Goal: Find specific page/section: Find specific page/section

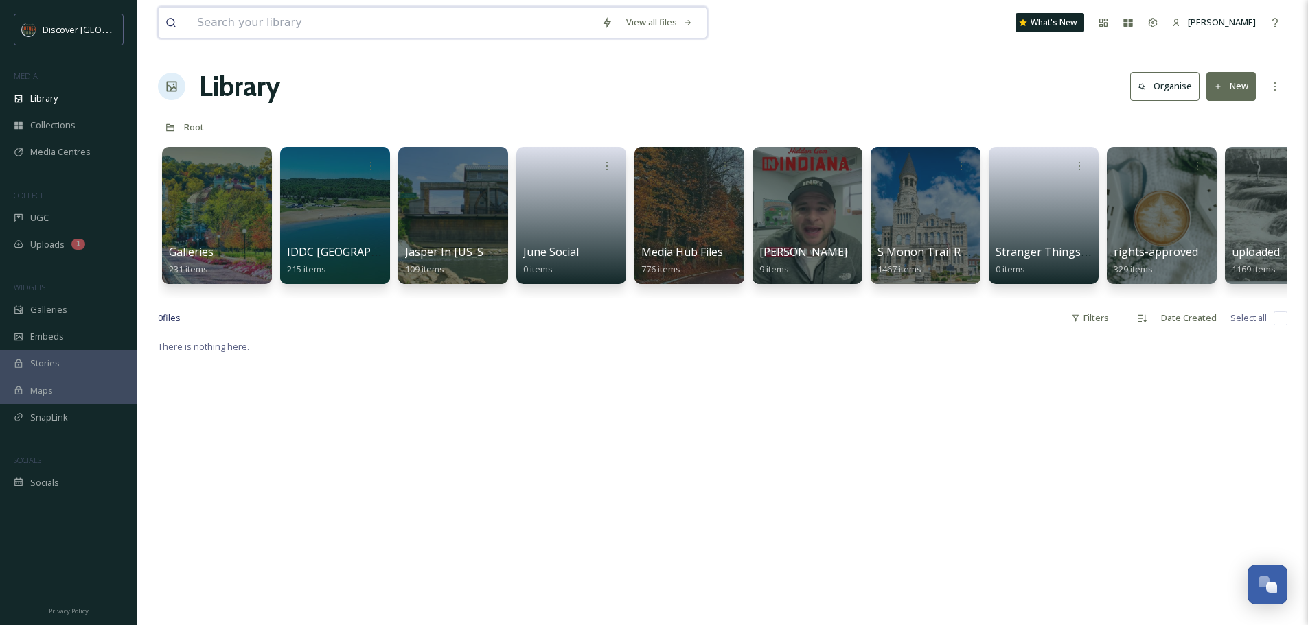
click at [240, 24] on input at bounding box center [392, 23] width 404 height 30
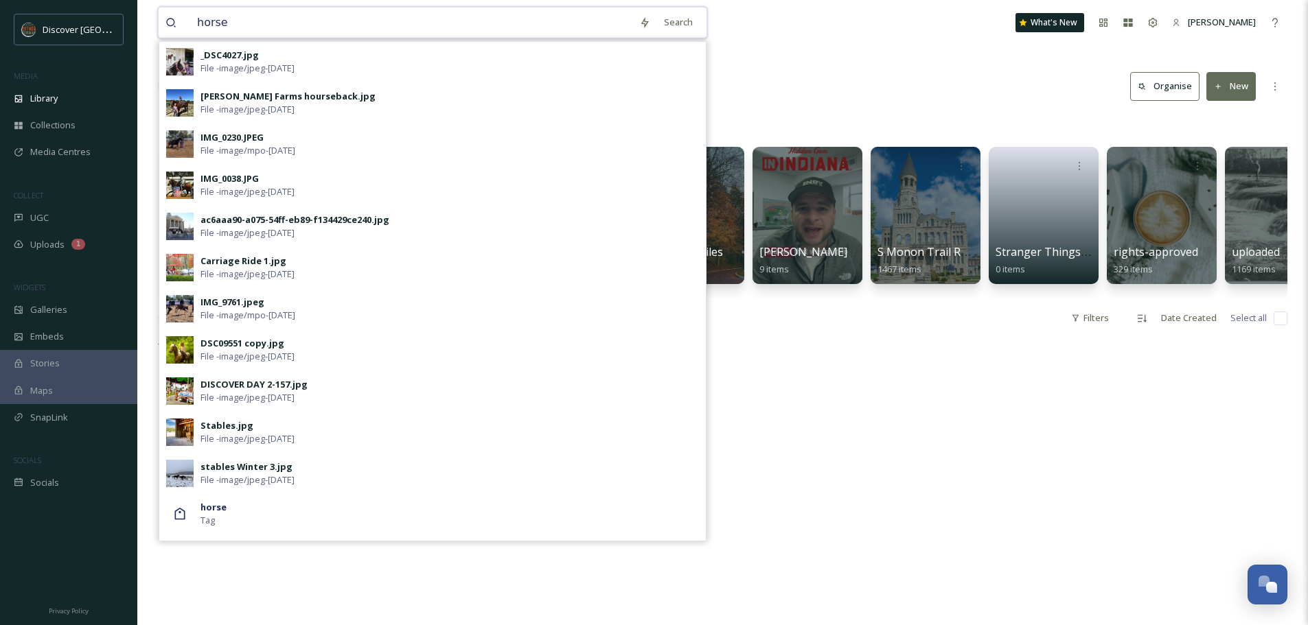
scroll to position [379, 0]
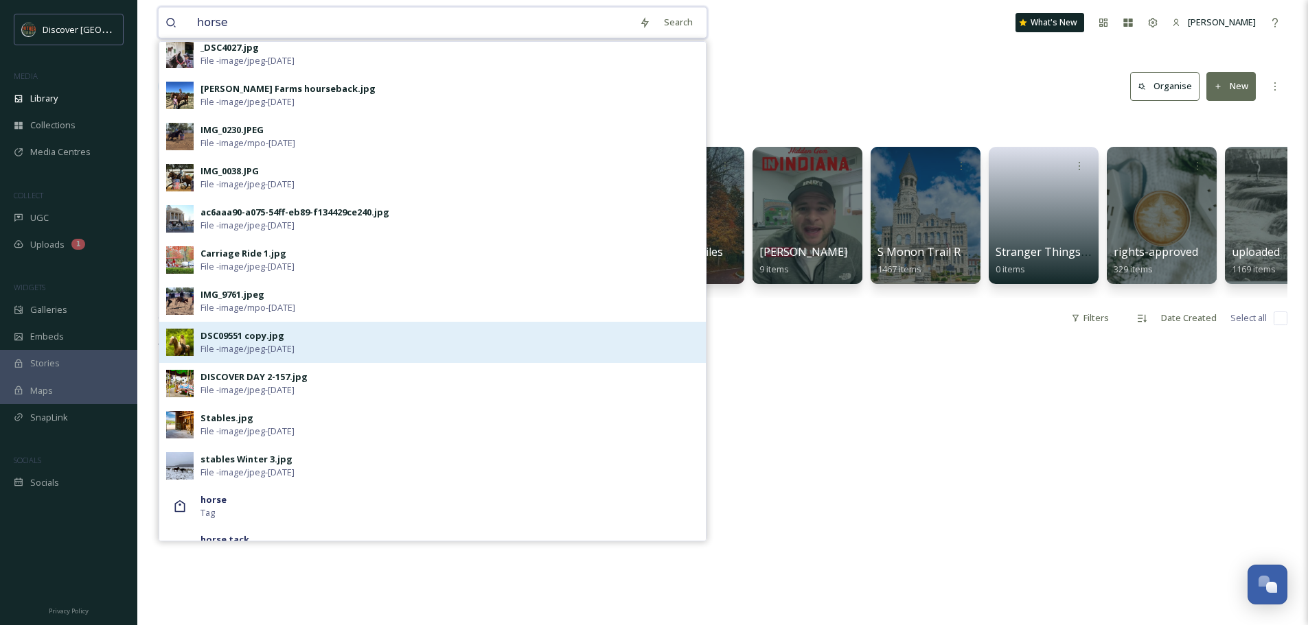
type input "horse"
click at [183, 340] on img at bounding box center [179, 342] width 27 height 27
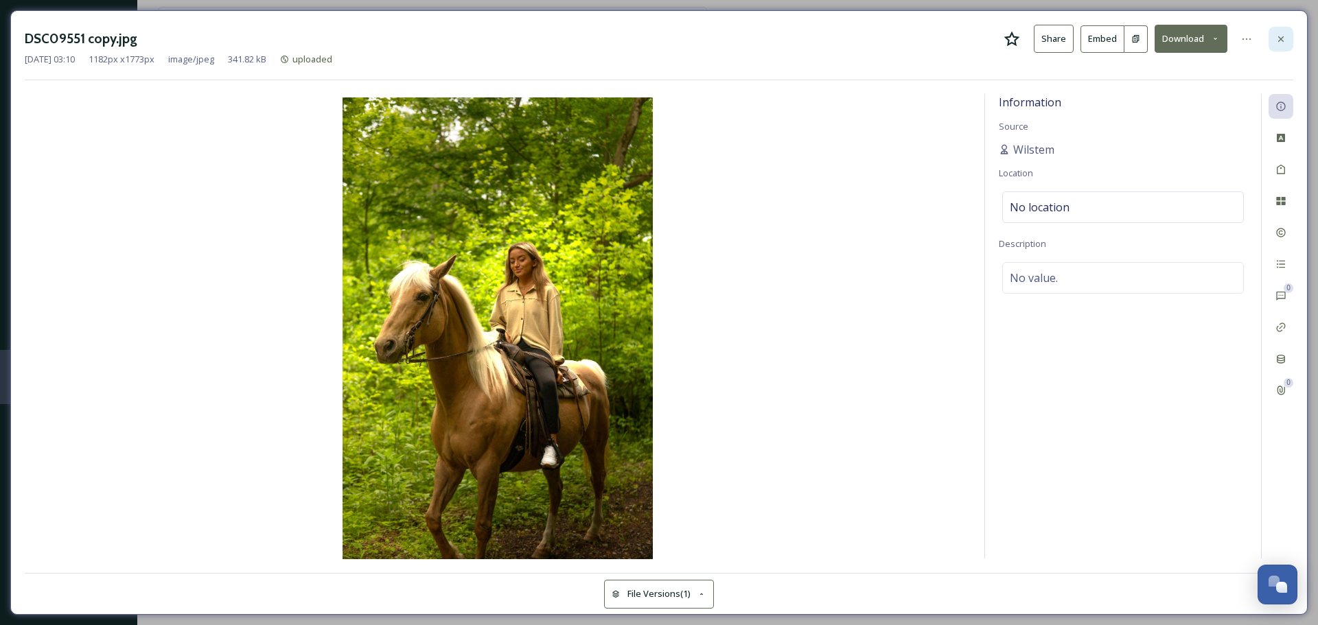
click at [1284, 38] on icon at bounding box center [1280, 39] width 11 height 11
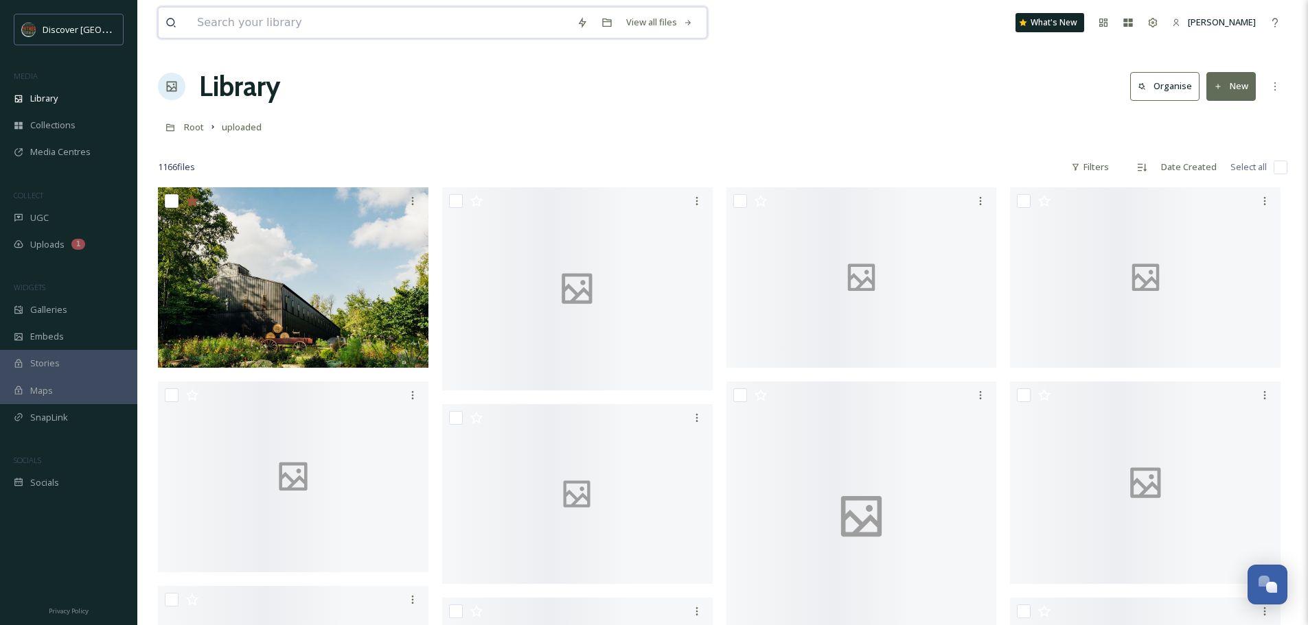
click at [246, 26] on input at bounding box center [380, 23] width 380 height 30
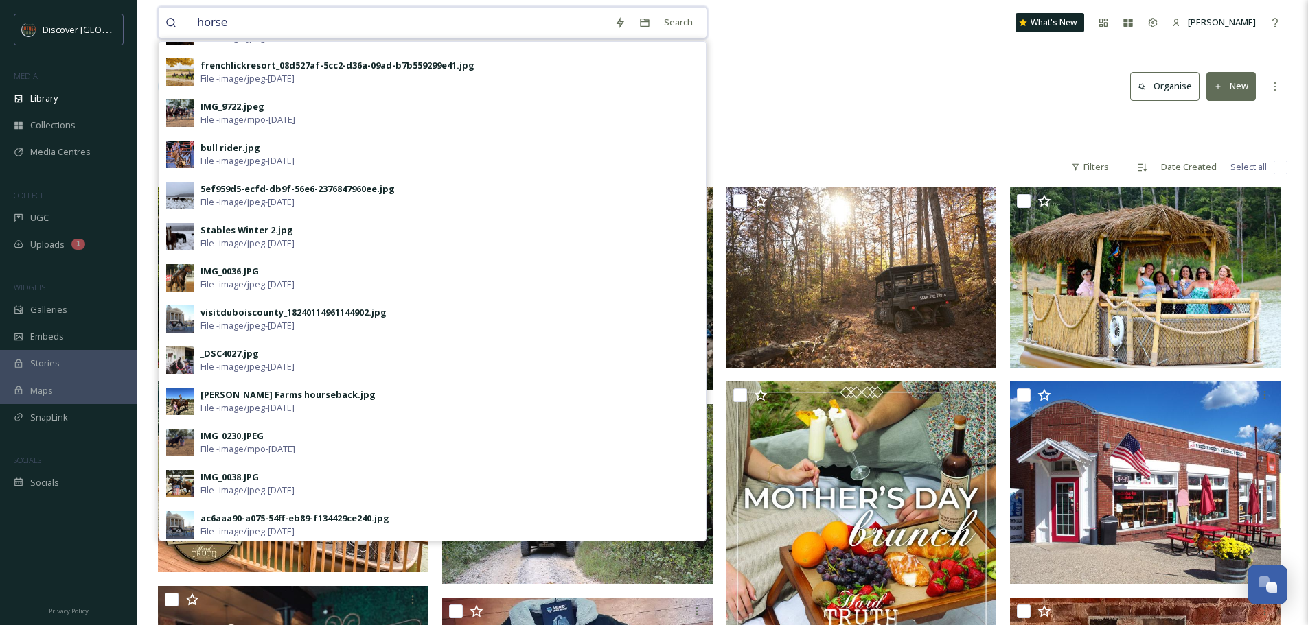
scroll to position [4, 0]
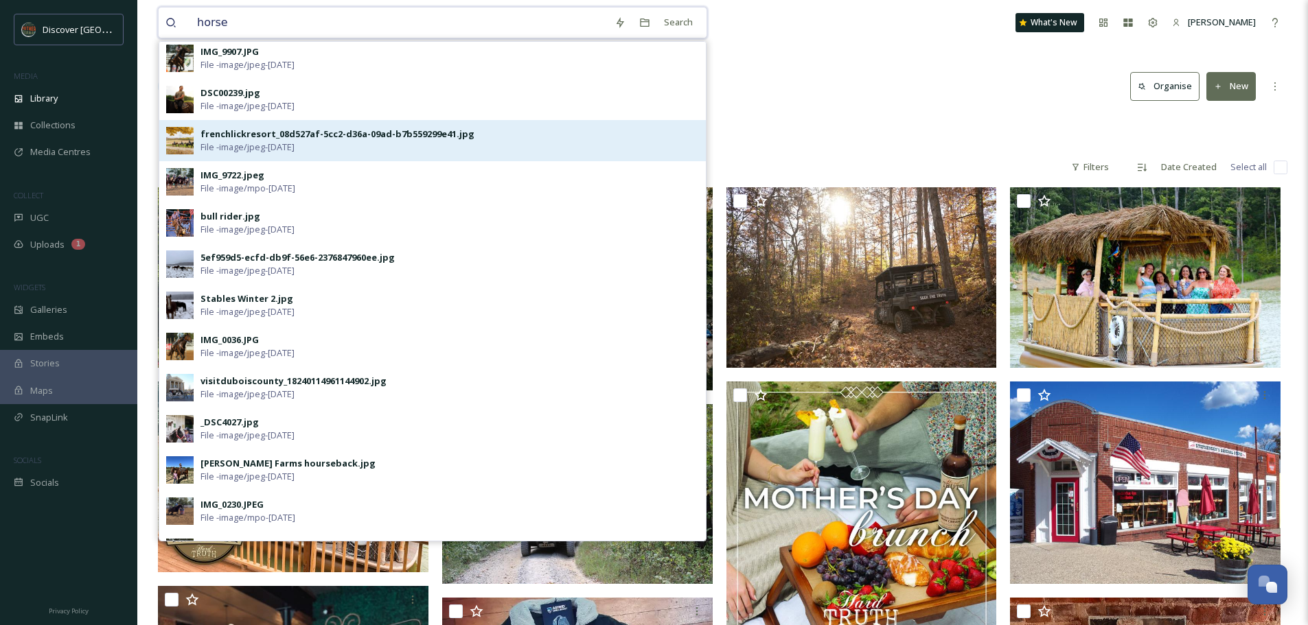
type input "horse"
click at [240, 140] on div "frenchlickresort_08d527af-5cc2-d36a-09ad-b7b559299e41.jpg" at bounding box center [337, 134] width 274 height 13
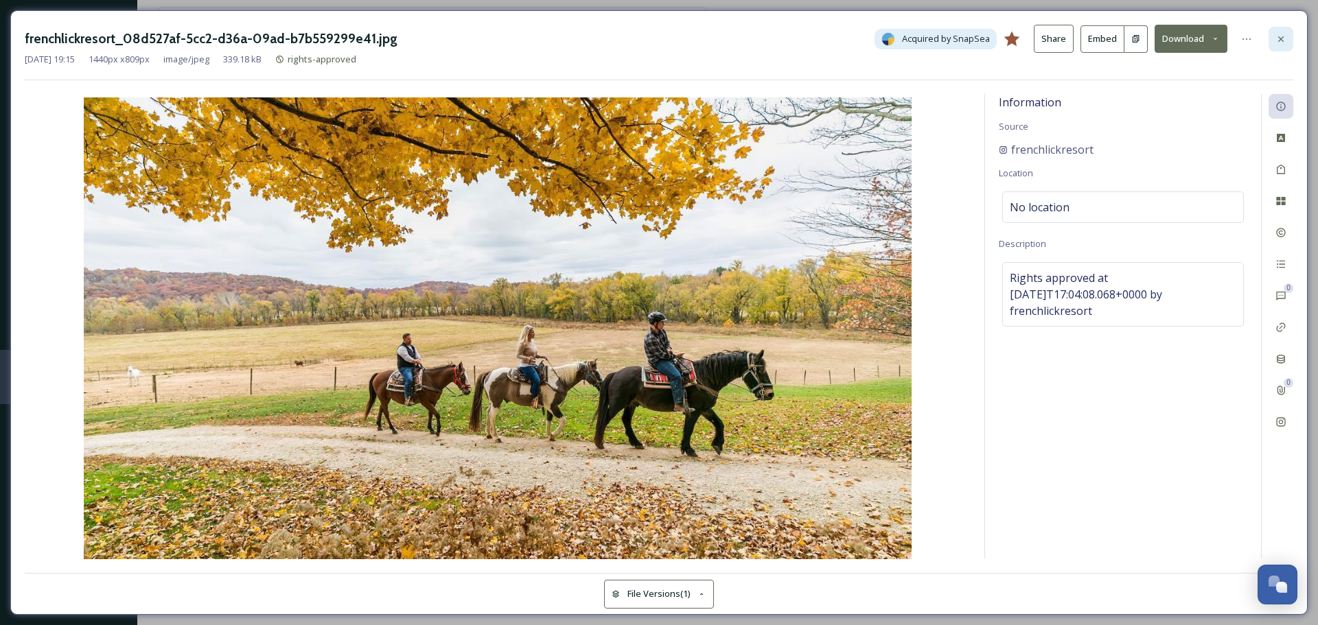
click at [1281, 39] on icon at bounding box center [1280, 38] width 5 height 5
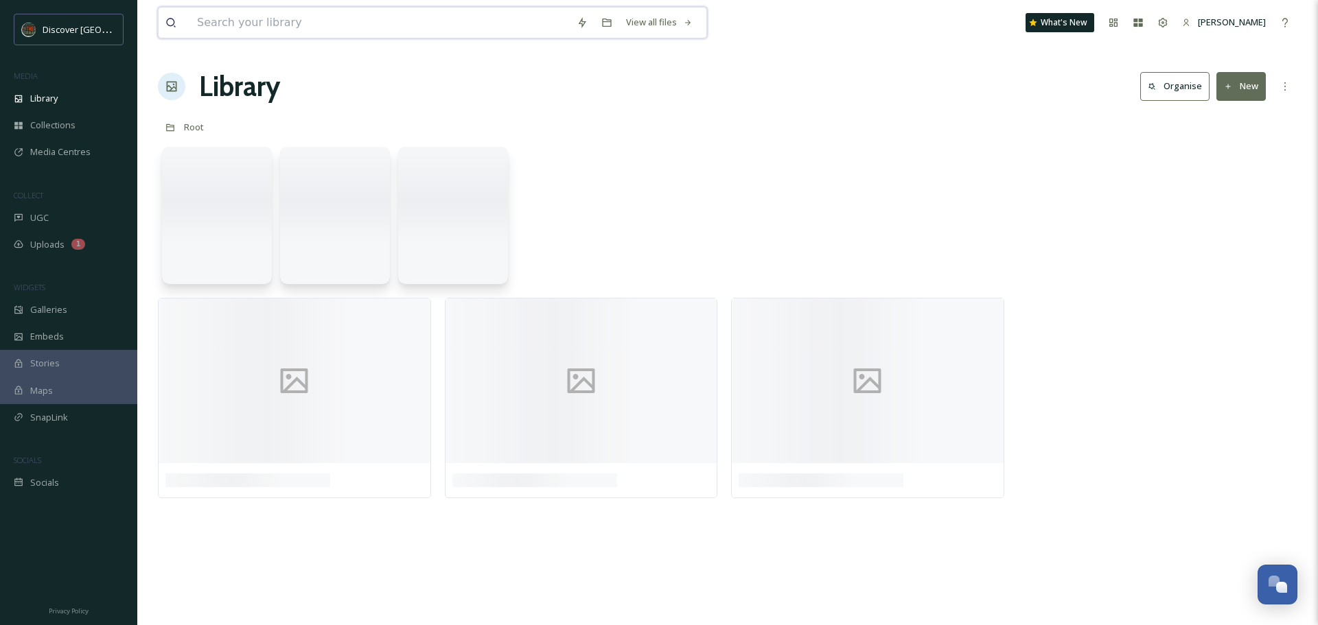
click at [248, 20] on input at bounding box center [380, 23] width 380 height 30
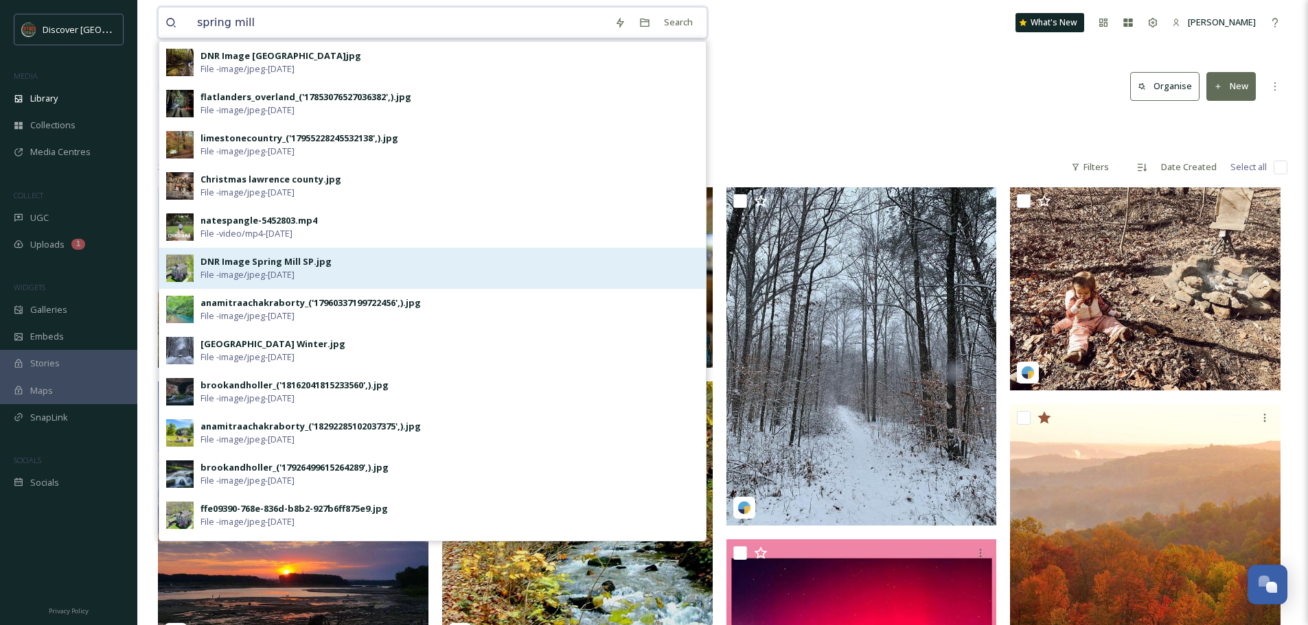
type input "spring mill"
click at [224, 263] on div "DNR Image Spring Mill SP.jpg" at bounding box center [265, 261] width 131 height 13
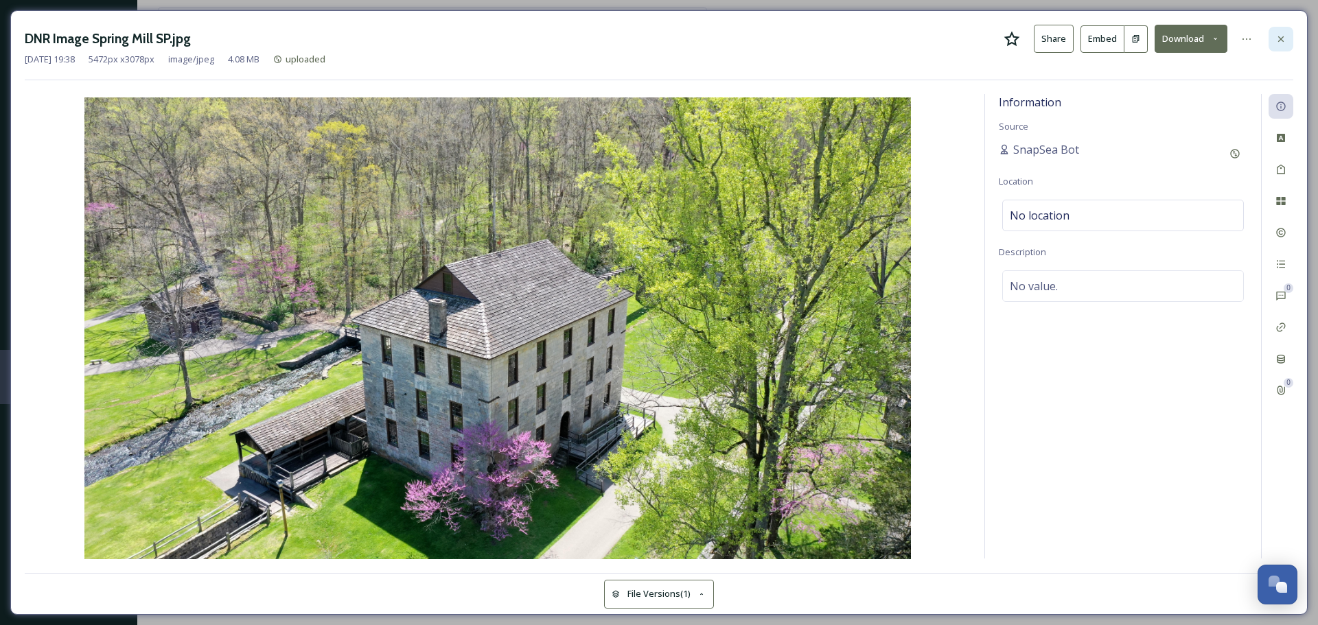
click at [1283, 39] on icon at bounding box center [1280, 39] width 11 height 11
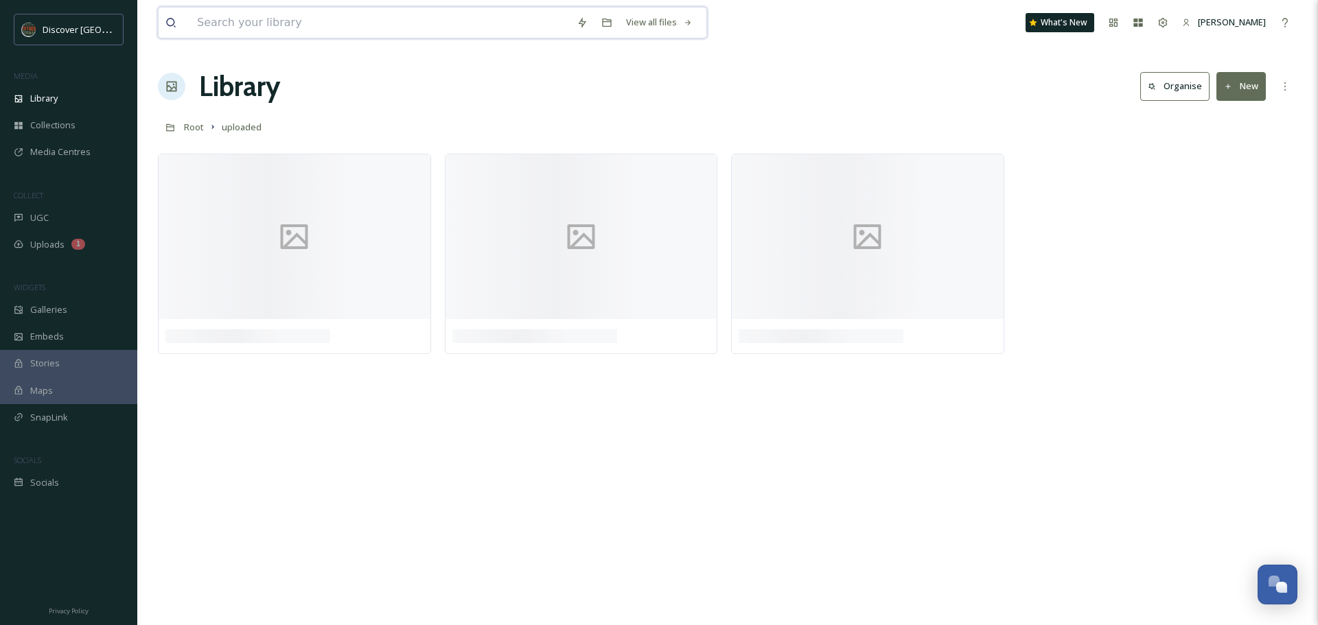
click at [214, 27] on input at bounding box center [380, 23] width 380 height 30
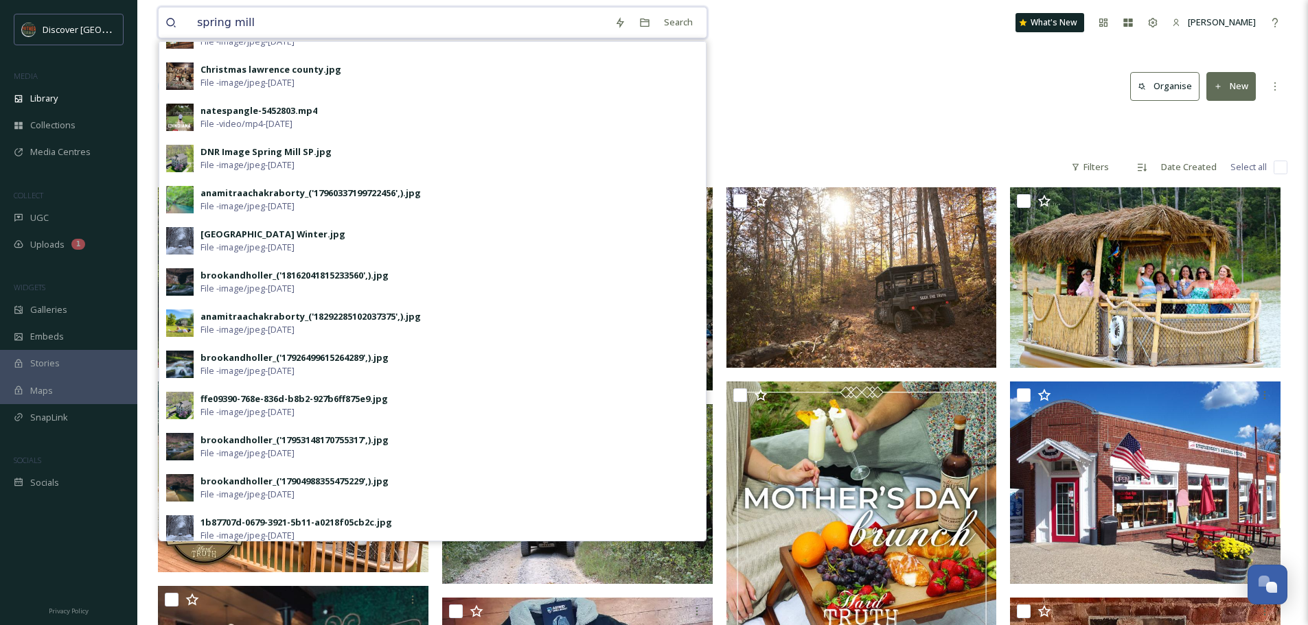
scroll to position [119, 0]
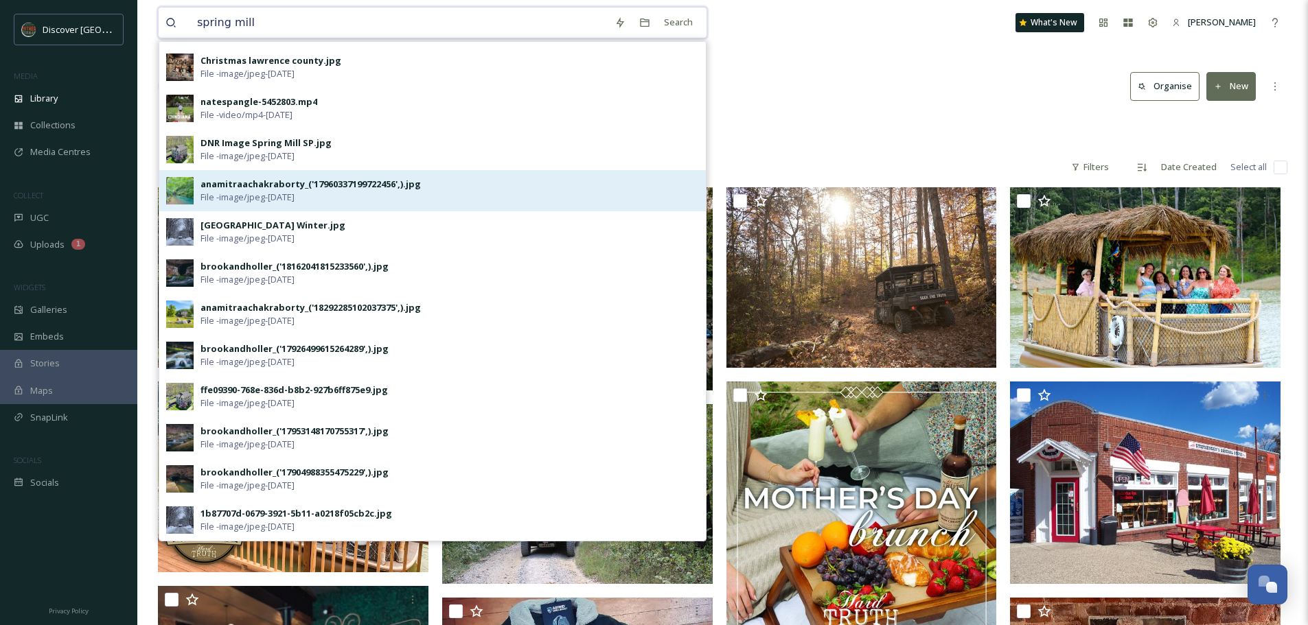
type input "spring mill"
click at [270, 196] on span "File - image/jpeg - [DATE]" at bounding box center [247, 197] width 94 height 13
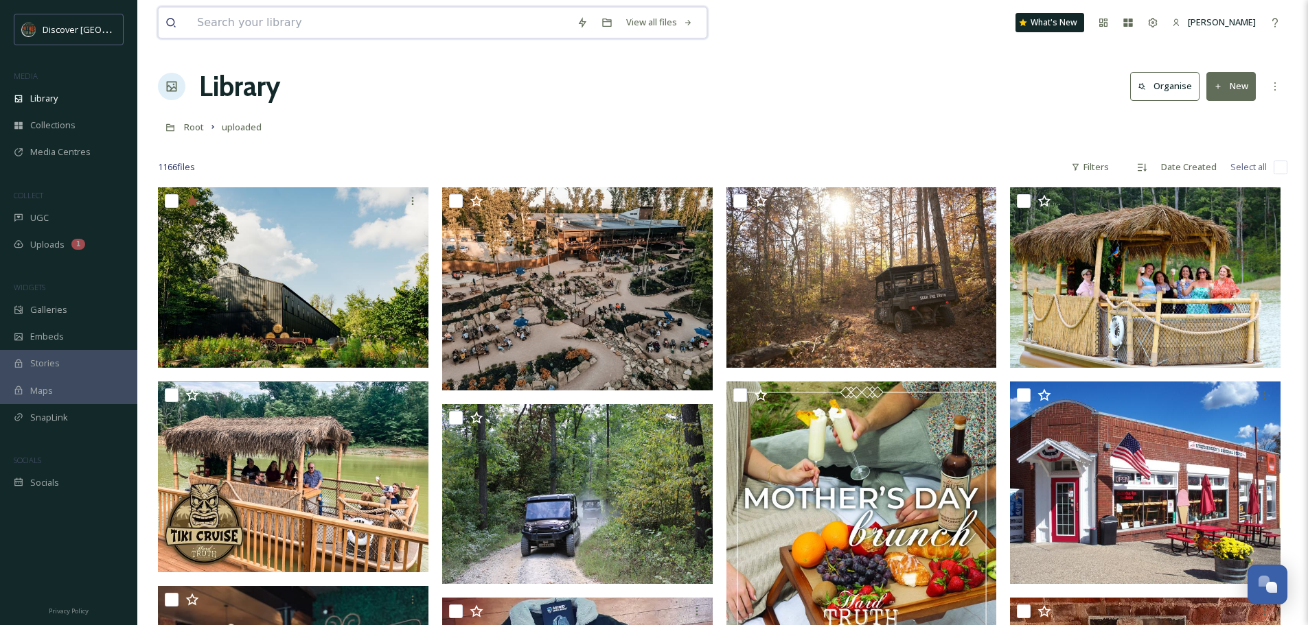
click at [323, 17] on input at bounding box center [380, 23] width 380 height 30
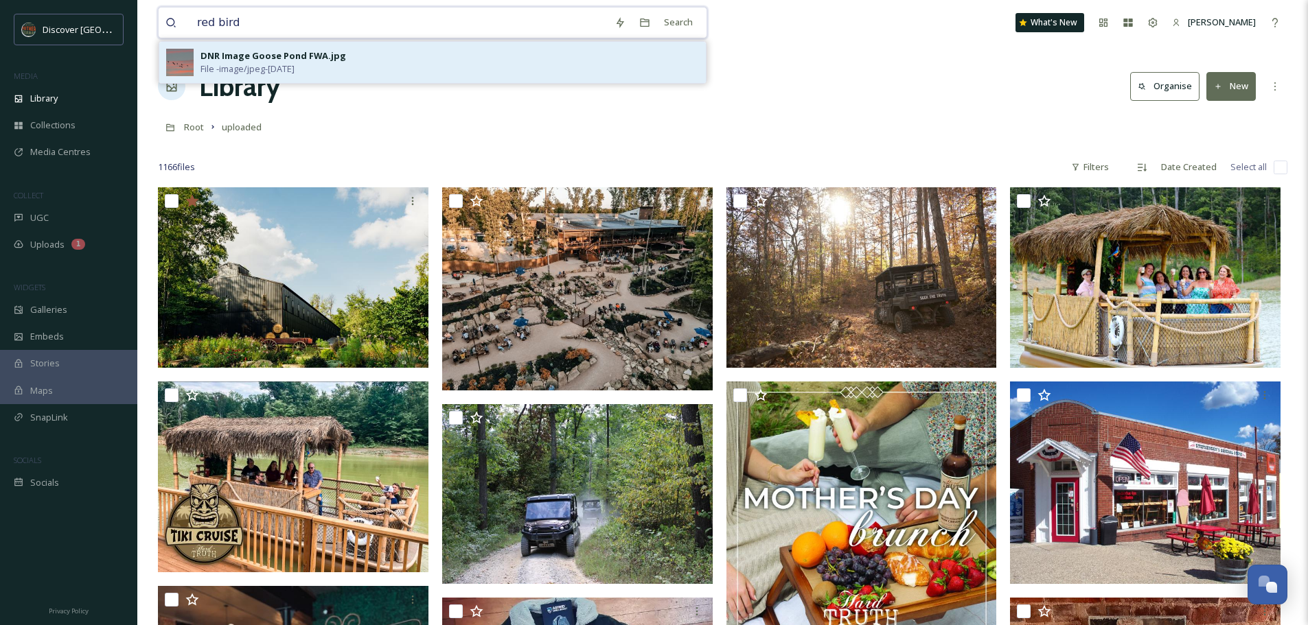
type input "red bird"
click at [284, 56] on div "DNR Image Goose Pond FWA.jpg" at bounding box center [273, 55] width 146 height 13
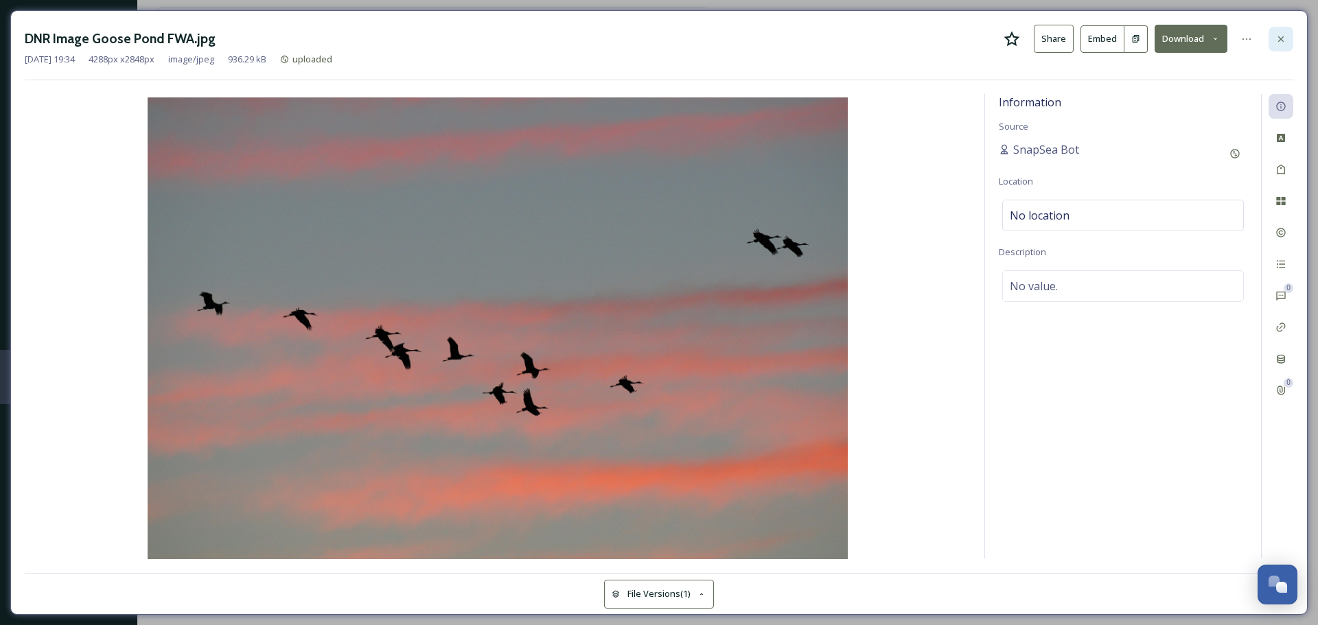
click at [1279, 36] on icon at bounding box center [1280, 39] width 11 height 11
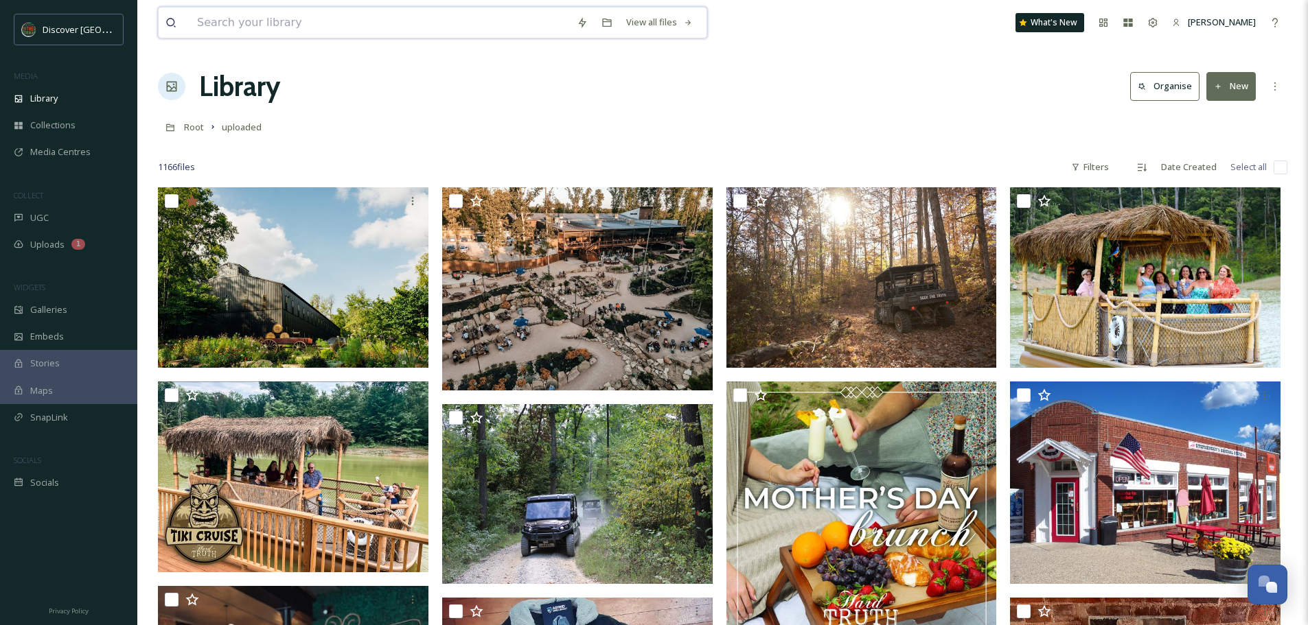
click at [297, 25] on input at bounding box center [380, 23] width 380 height 30
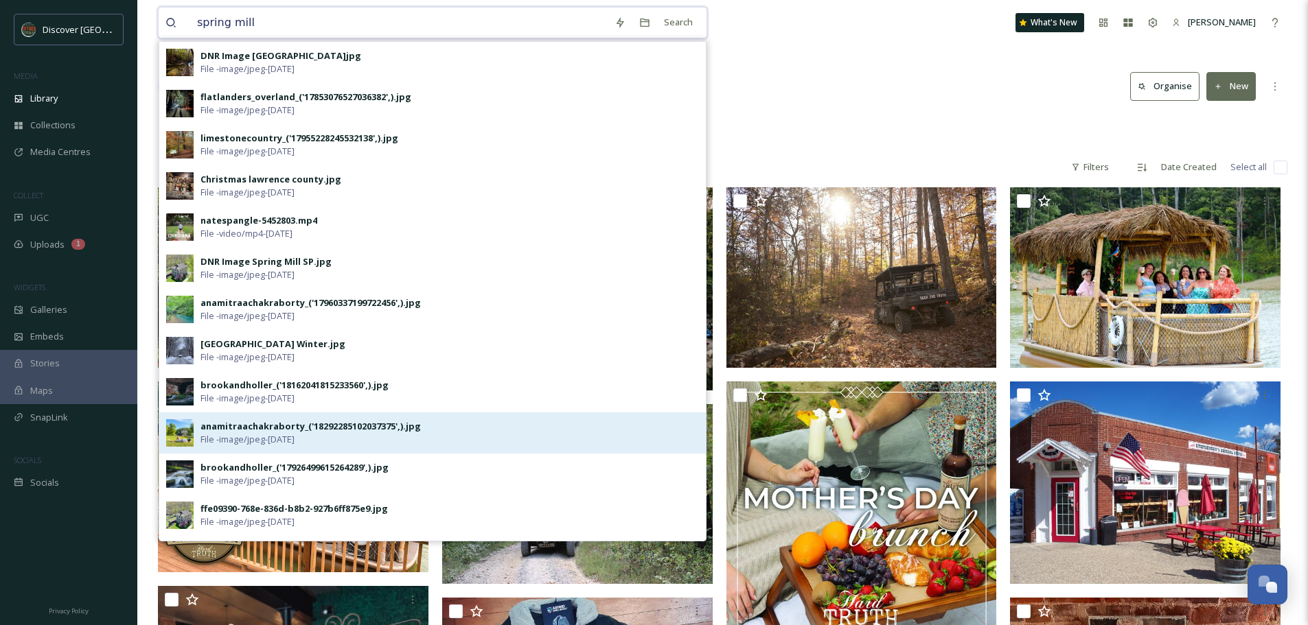
type input "spring mill"
click at [242, 430] on div "anamitraachakraborty_('18292285102037375',).jpg" at bounding box center [310, 426] width 220 height 13
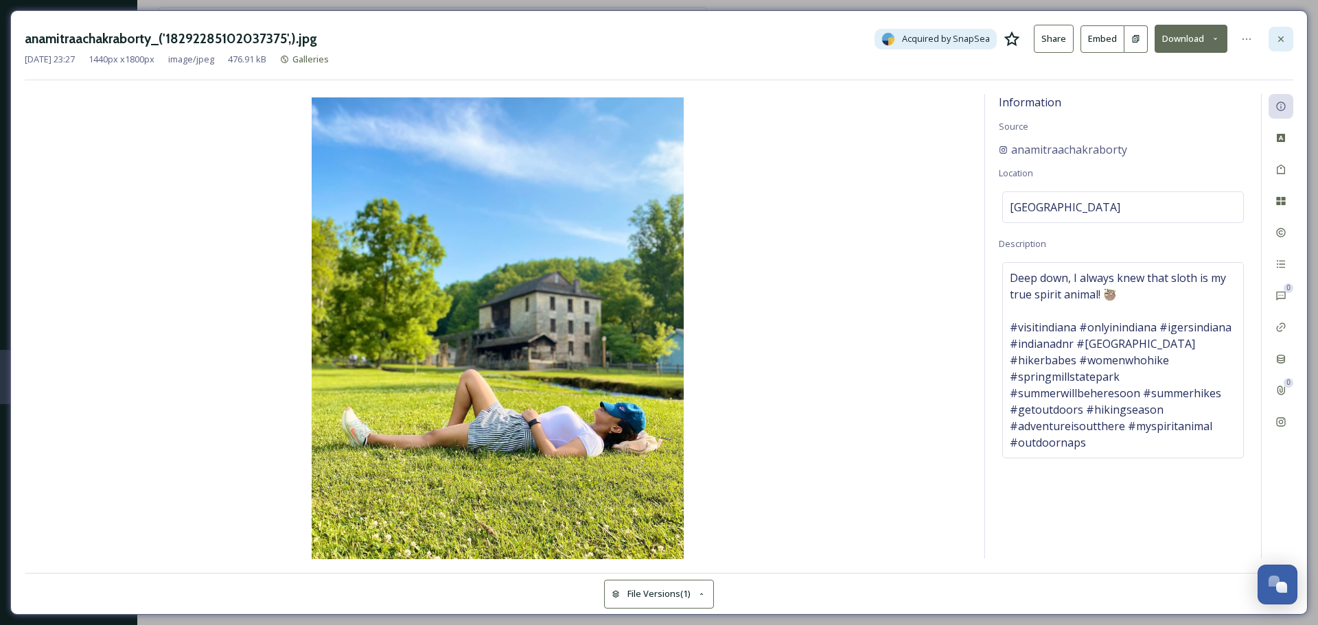
click at [1284, 44] on icon at bounding box center [1280, 39] width 11 height 11
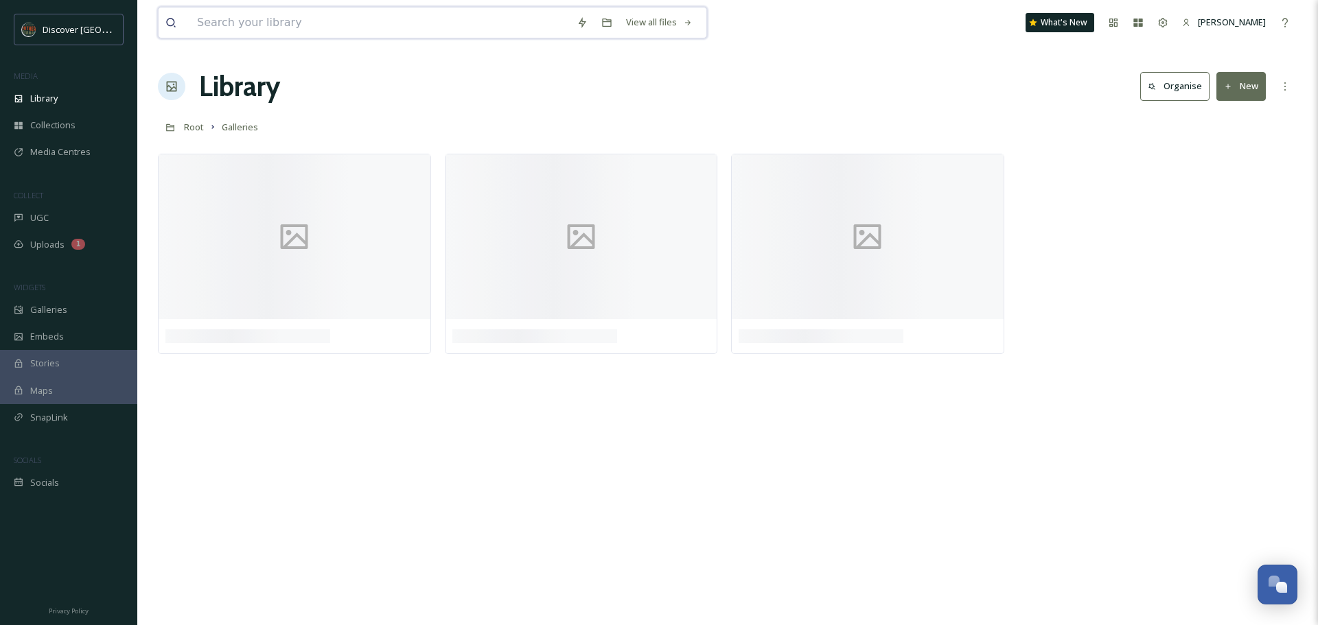
click at [361, 15] on input at bounding box center [380, 23] width 380 height 30
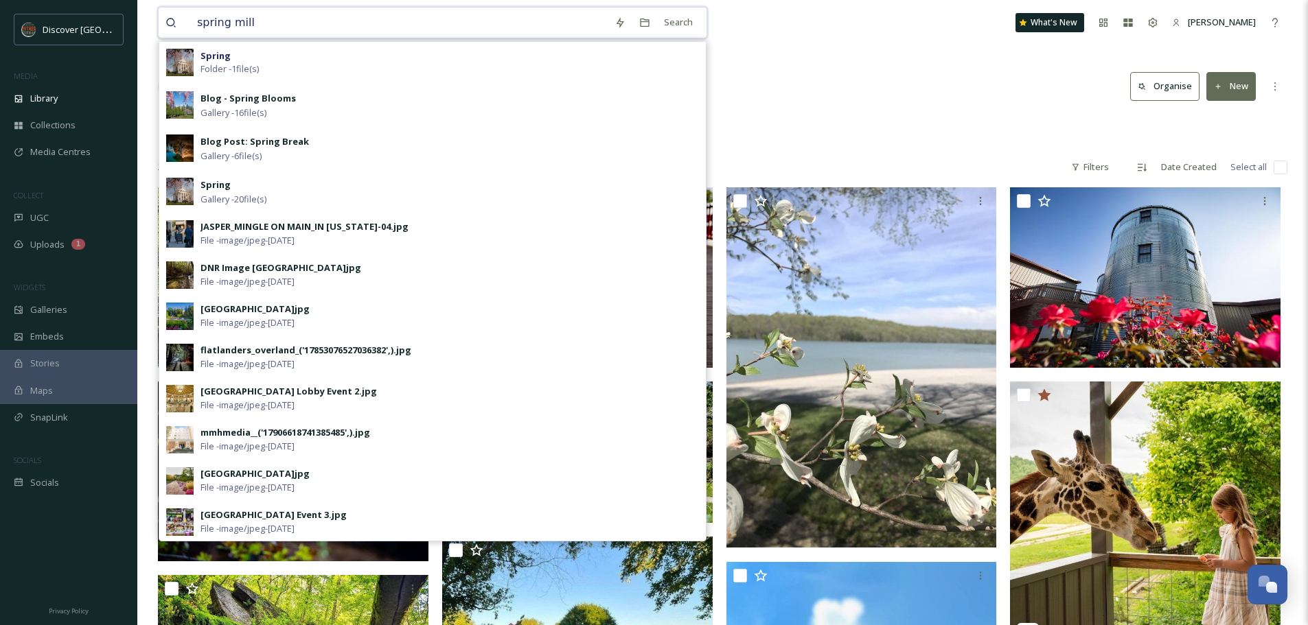
click at [231, 23] on input "spring mill" at bounding box center [398, 23] width 417 height 30
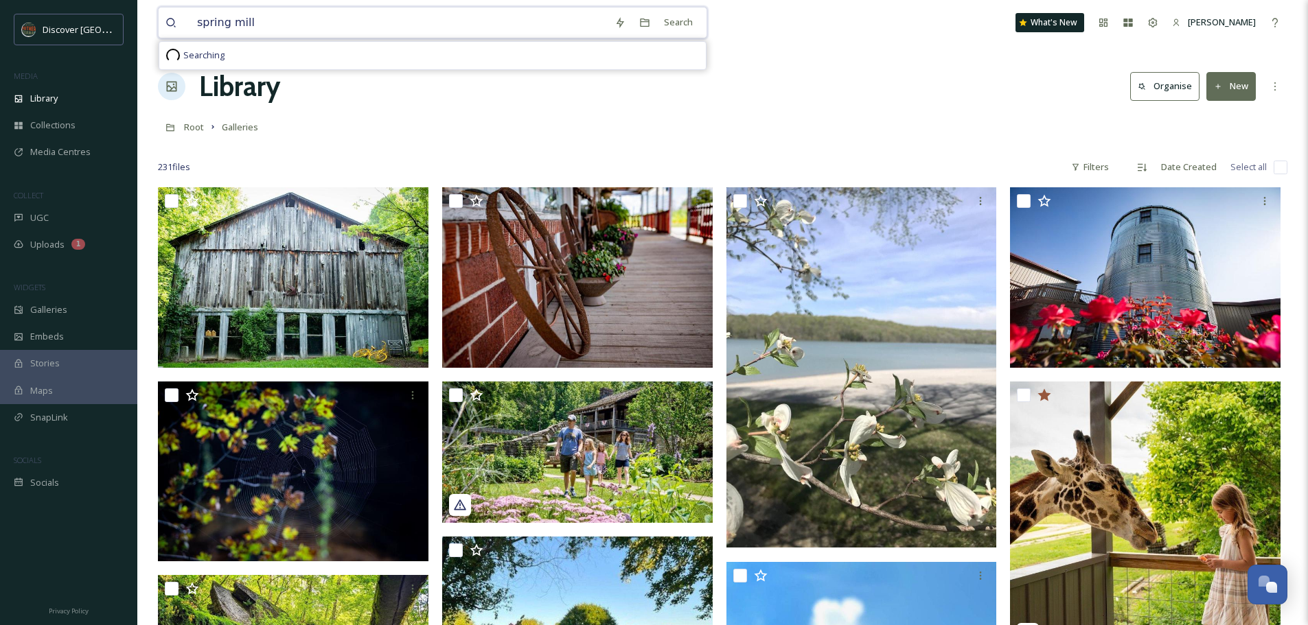
click at [253, 24] on input "spring mill" at bounding box center [398, 23] width 417 height 30
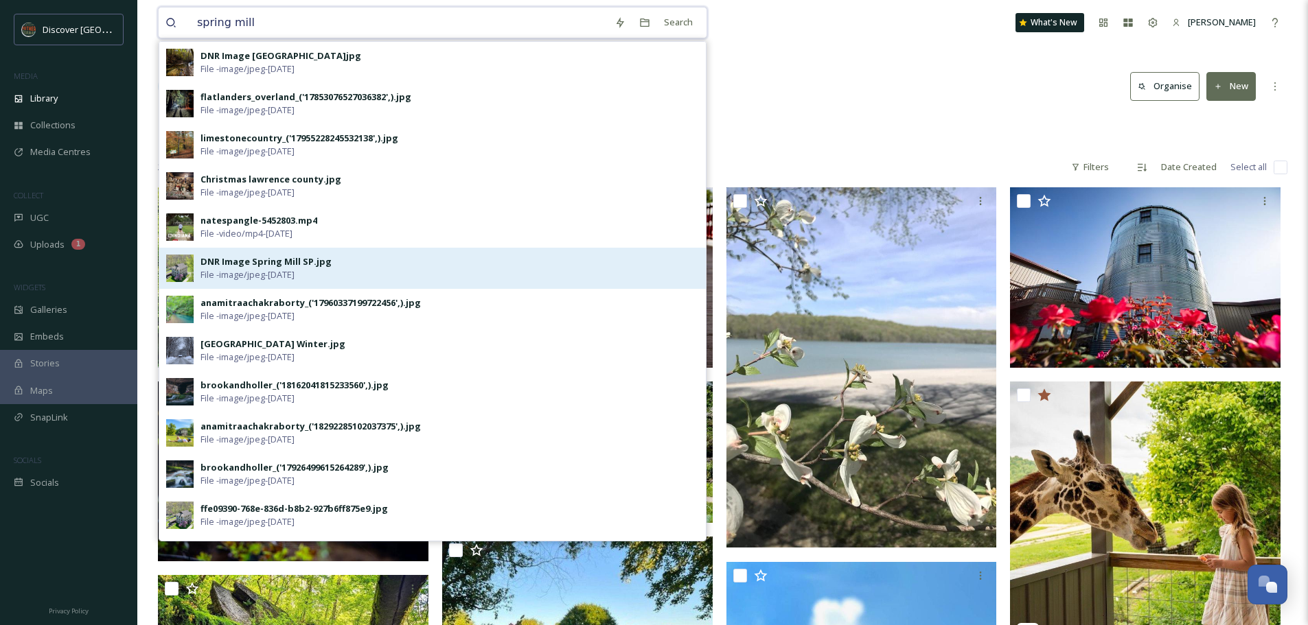
type input "spring mill"
click at [251, 264] on div "DNR Image Spring Mill SP.jpg" at bounding box center [265, 261] width 131 height 13
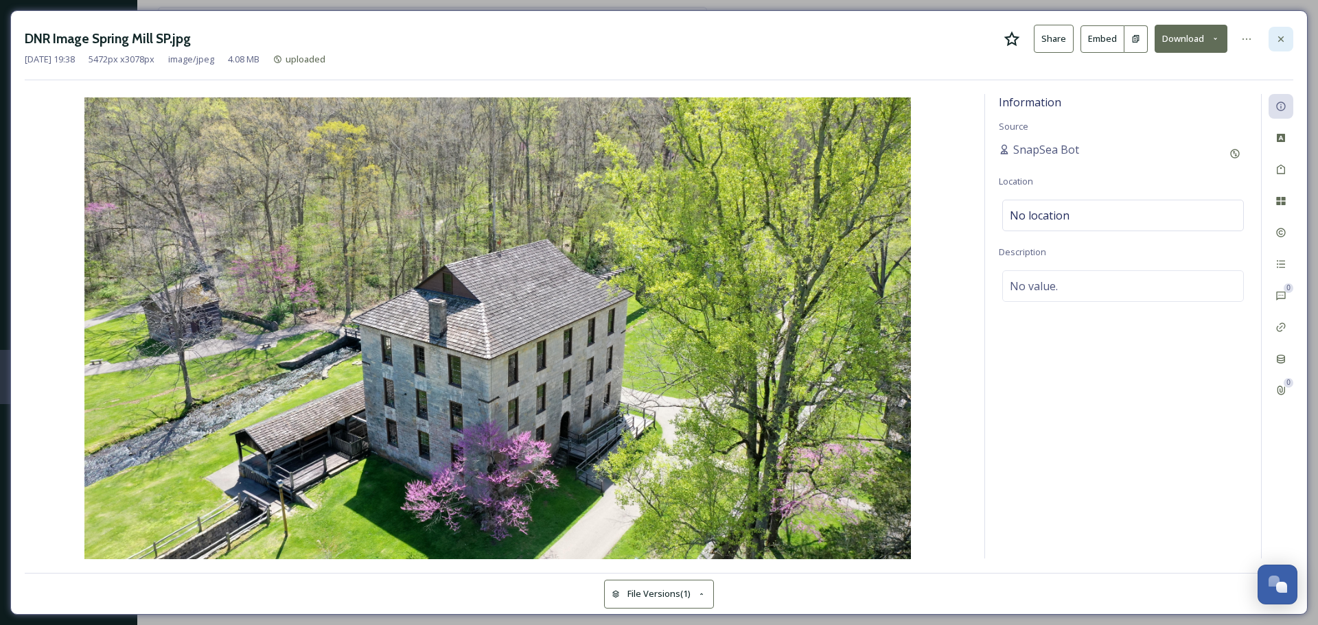
click at [1283, 47] on div at bounding box center [1281, 39] width 25 height 25
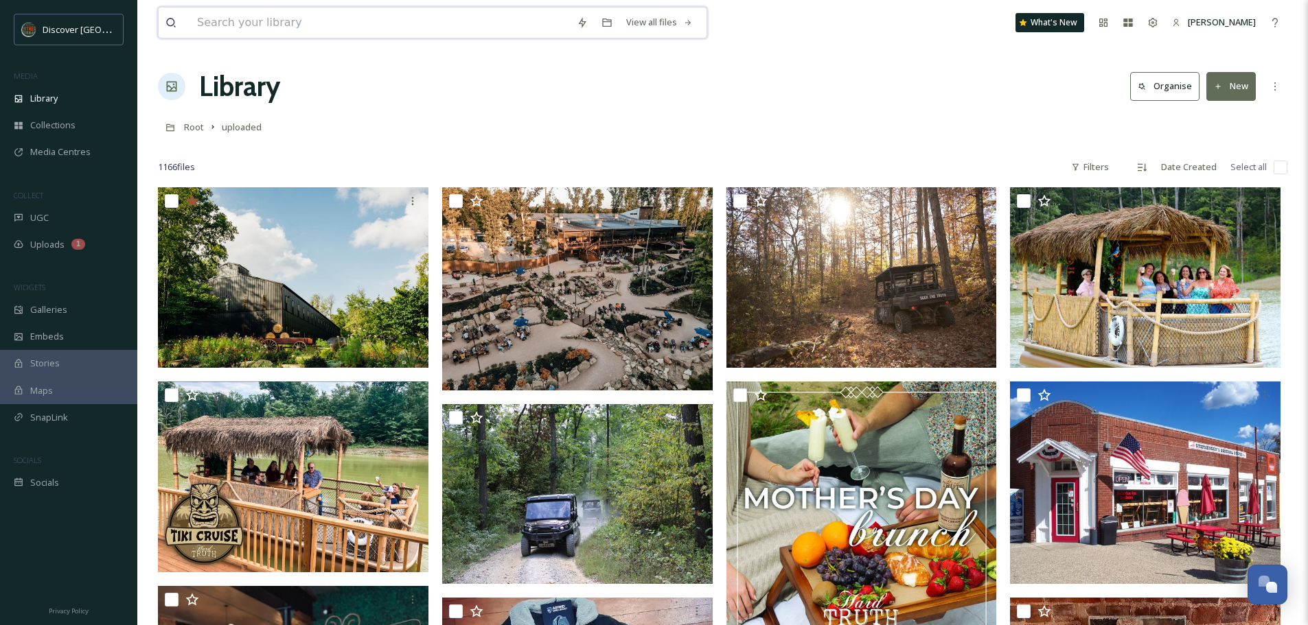
click at [273, 27] on input at bounding box center [380, 23] width 380 height 30
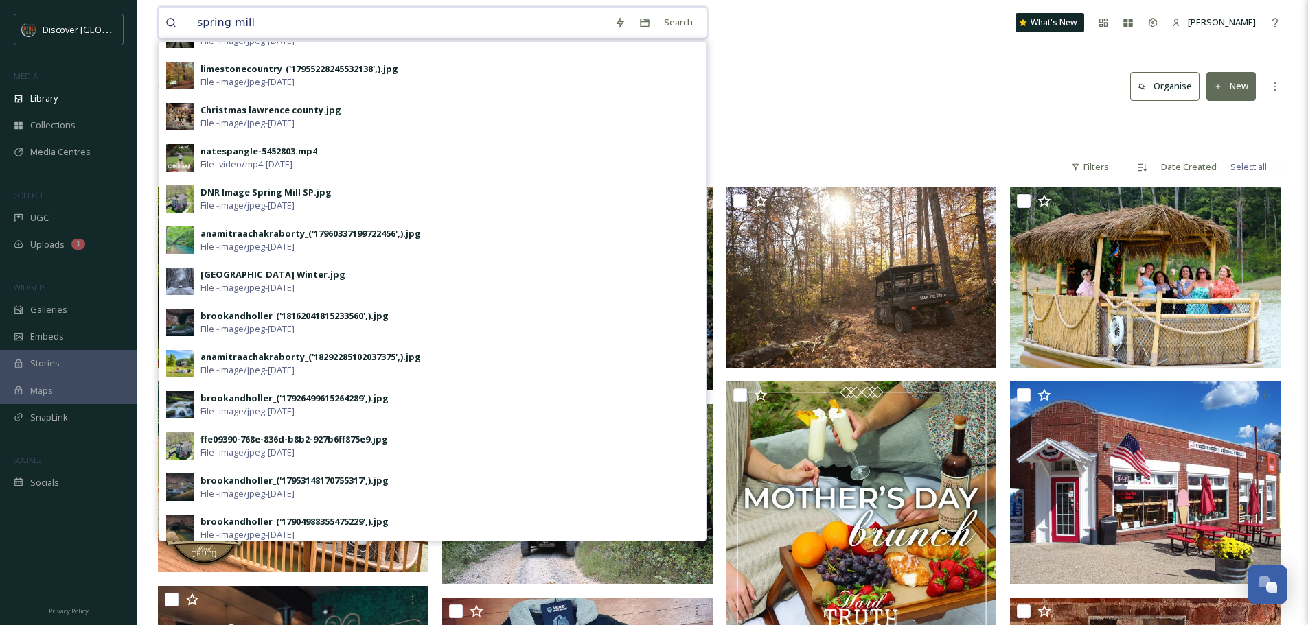
scroll to position [119, 0]
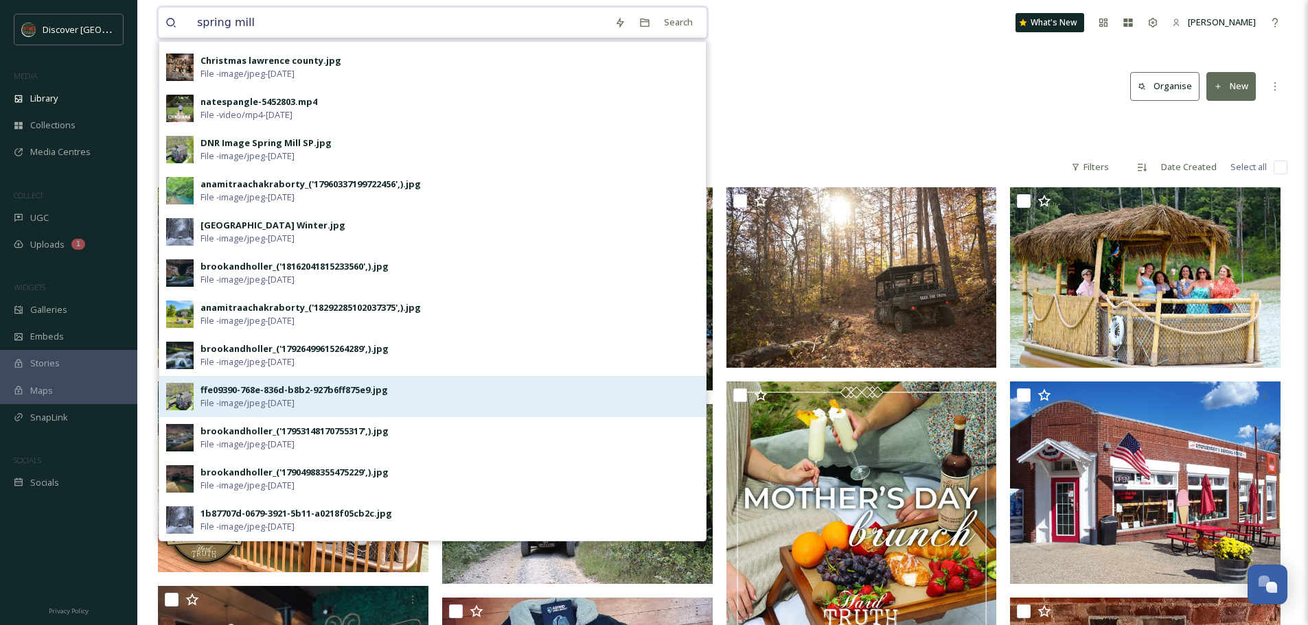
type input "spring mill"
click at [332, 393] on div "ffe09390-768e-836d-b8b2-927b6ff875e9.jpg" at bounding box center [293, 390] width 187 height 13
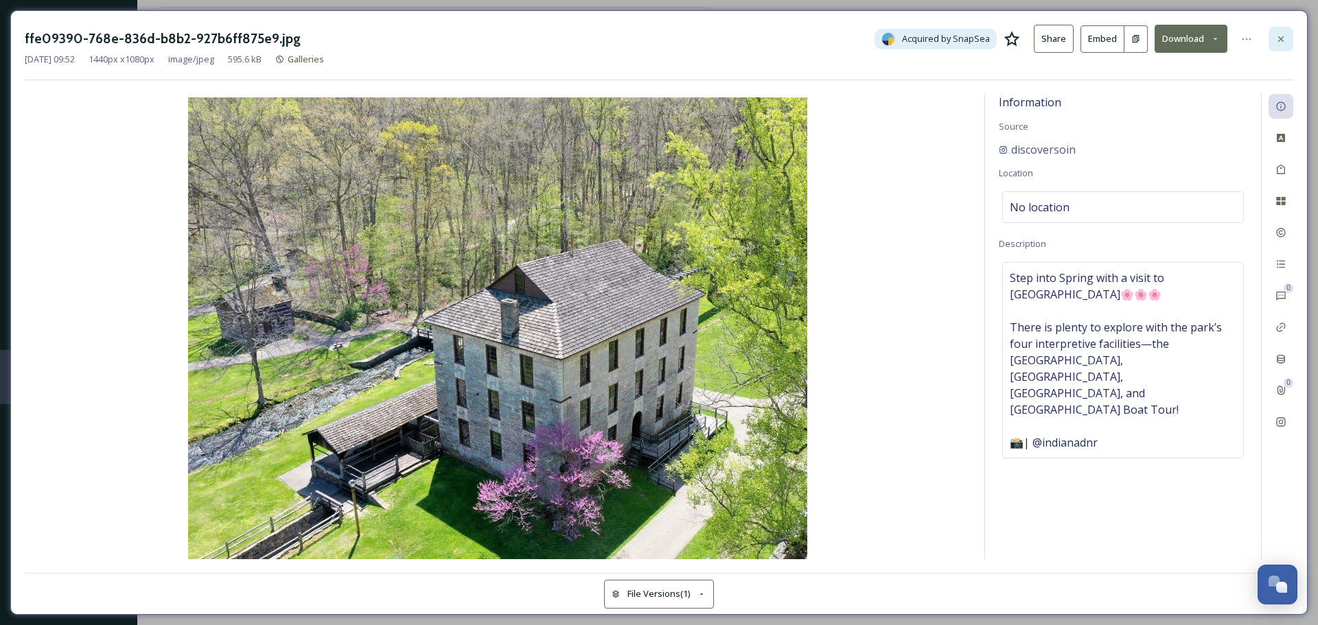
click at [1280, 39] on icon at bounding box center [1280, 39] width 11 height 11
